Goal: Task Accomplishment & Management: Manage account settings

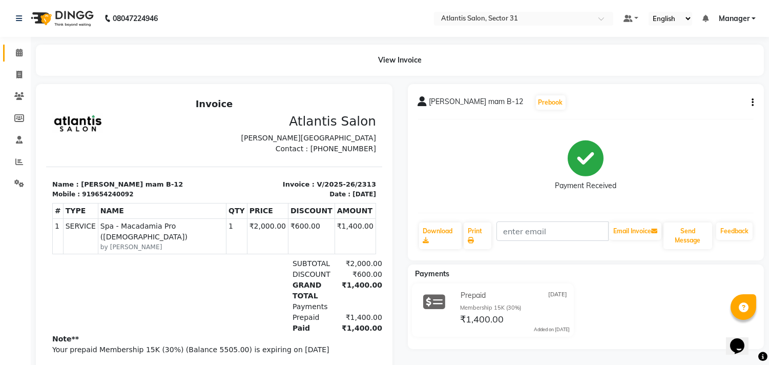
drag, startPoint x: 777, startPoint y: 249, endPoint x: 25, endPoint y: 53, distance: 777.6
click at [25, 52] on span at bounding box center [19, 53] width 18 height 12
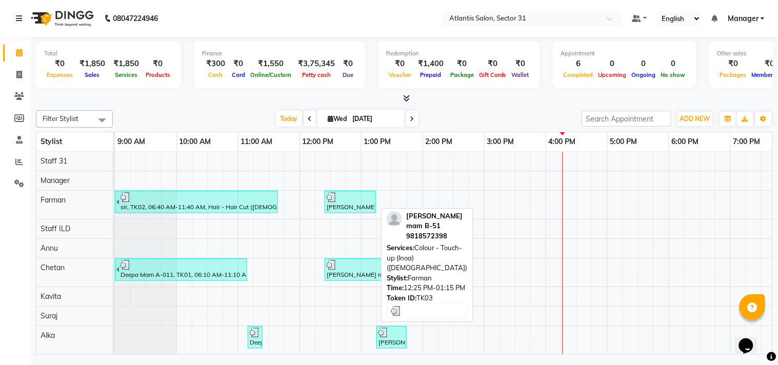
click at [349, 200] on div at bounding box center [349, 197] width 47 height 10
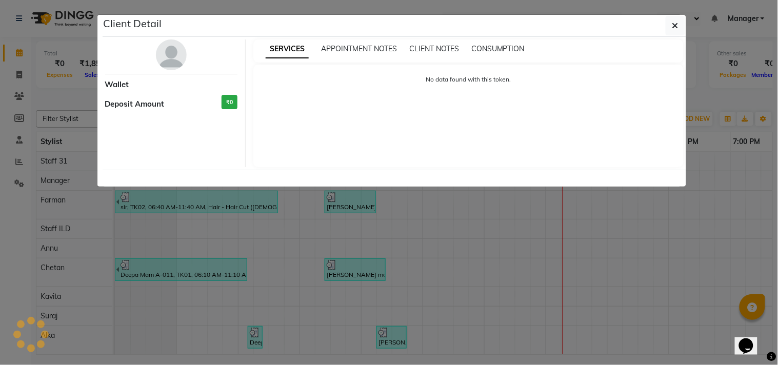
select select "3"
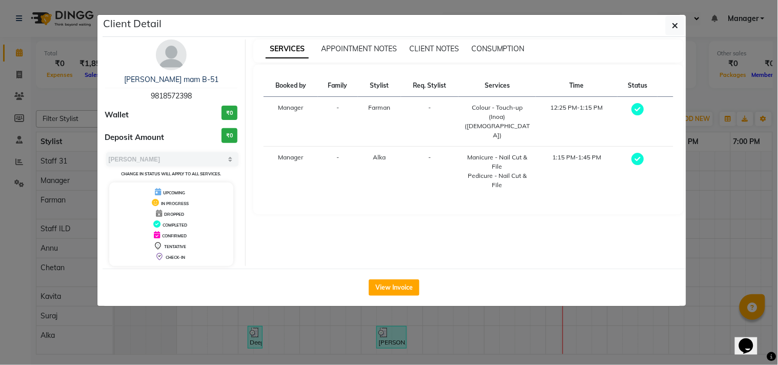
click at [242, 325] on ngb-modal-window "Client Detail [PERSON_NAME] mam B-51 9818572398 Wallet ₹0 Deposit Amount ₹0 Sel…" at bounding box center [389, 182] width 778 height 365
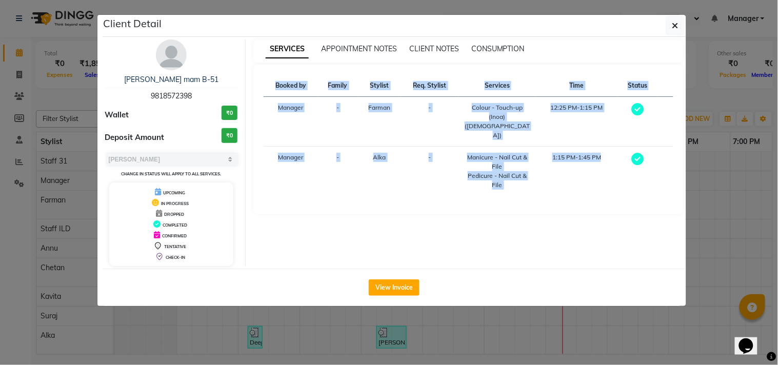
click at [242, 325] on ngb-modal-window "Client Detail [PERSON_NAME] mam B-51 9818572398 Wallet ₹0 Deposit Amount ₹0 Sel…" at bounding box center [389, 182] width 778 height 365
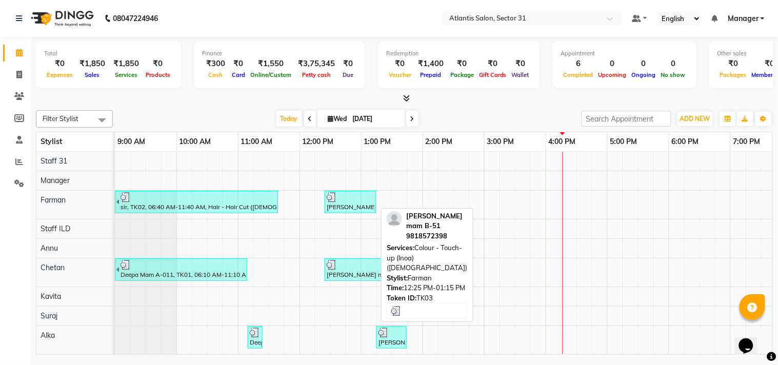
click at [331, 191] on link "[PERSON_NAME] mam B-51, TK03, 12:25 PM-01:15 PM, Colour - Touch-up (Inoa) ([DEM…" at bounding box center [349, 202] width 51 height 23
select select "3"
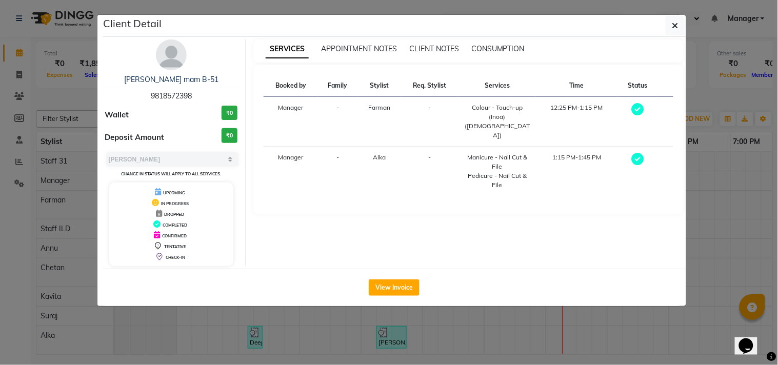
click at [353, 318] on ngb-modal-window "Client Detail [PERSON_NAME] mam B-51 9818572398 Wallet ₹0 Deposit Amount ₹0 Sel…" at bounding box center [389, 182] width 778 height 365
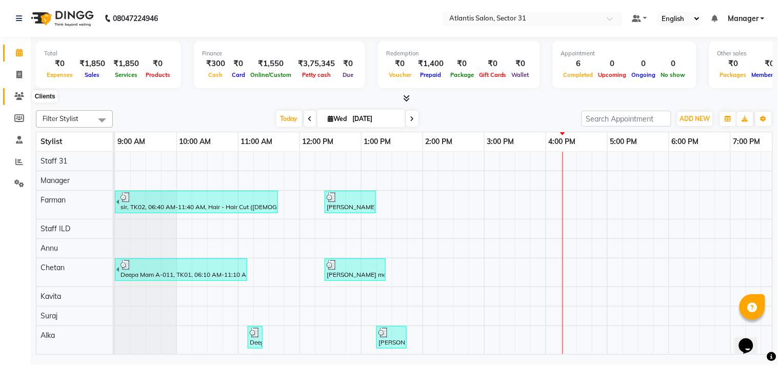
click at [16, 101] on span at bounding box center [19, 97] width 18 height 12
